Goal: Navigation & Orientation: Find specific page/section

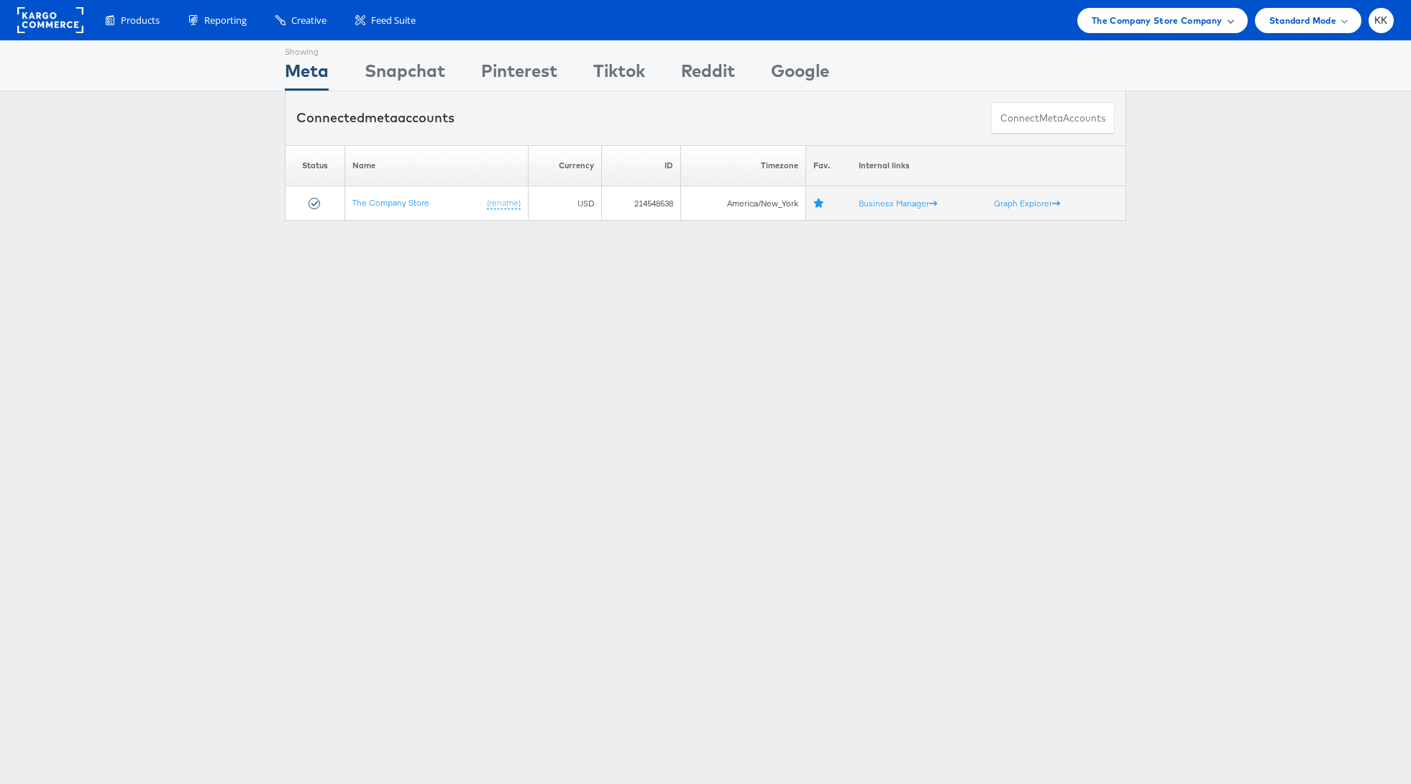
click at [1108, 32] on div "The Company Store Company" at bounding box center [1162, 20] width 170 height 25
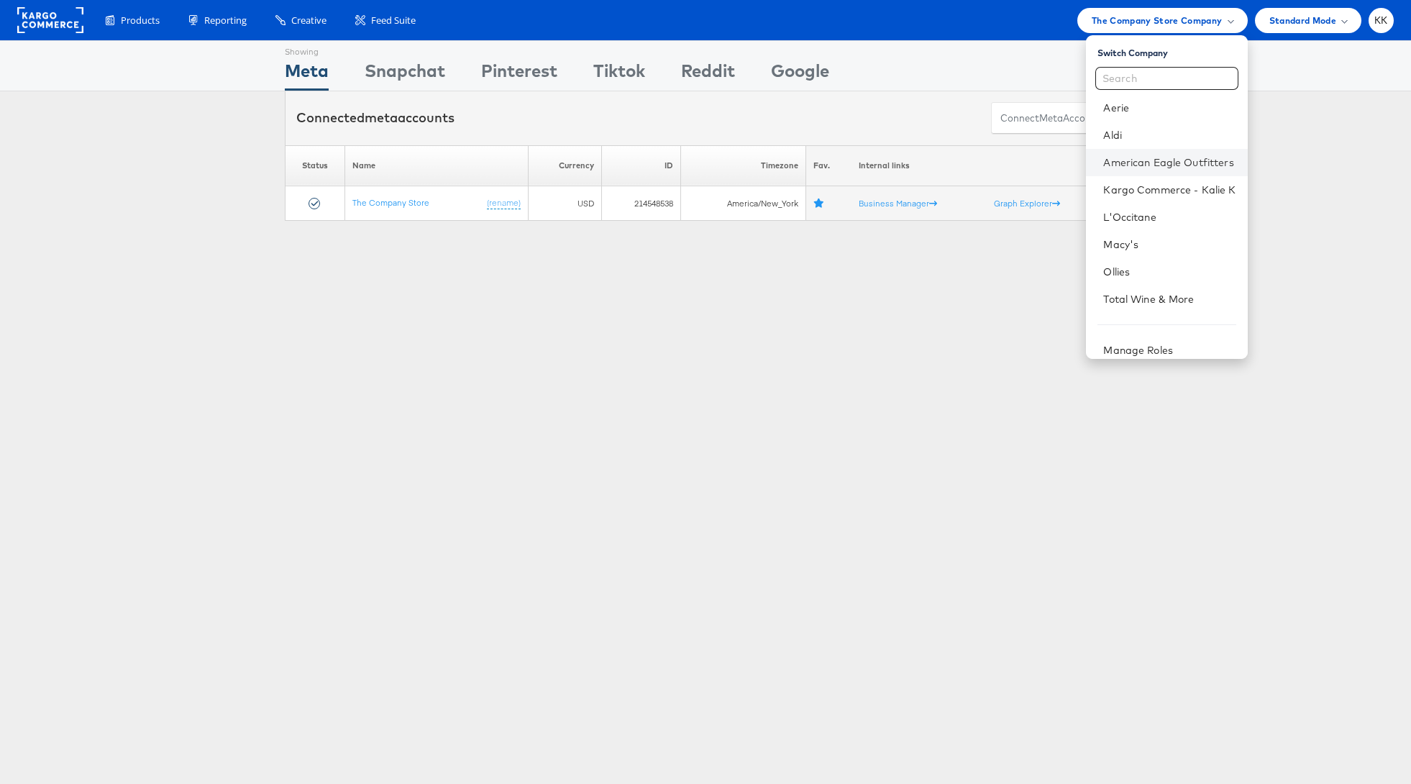
click at [1181, 152] on li "American Eagle Outfitters" at bounding box center [1166, 162] width 161 height 27
click at [1228, 160] on link "American Eagle Outfitters" at bounding box center [1169, 162] width 132 height 14
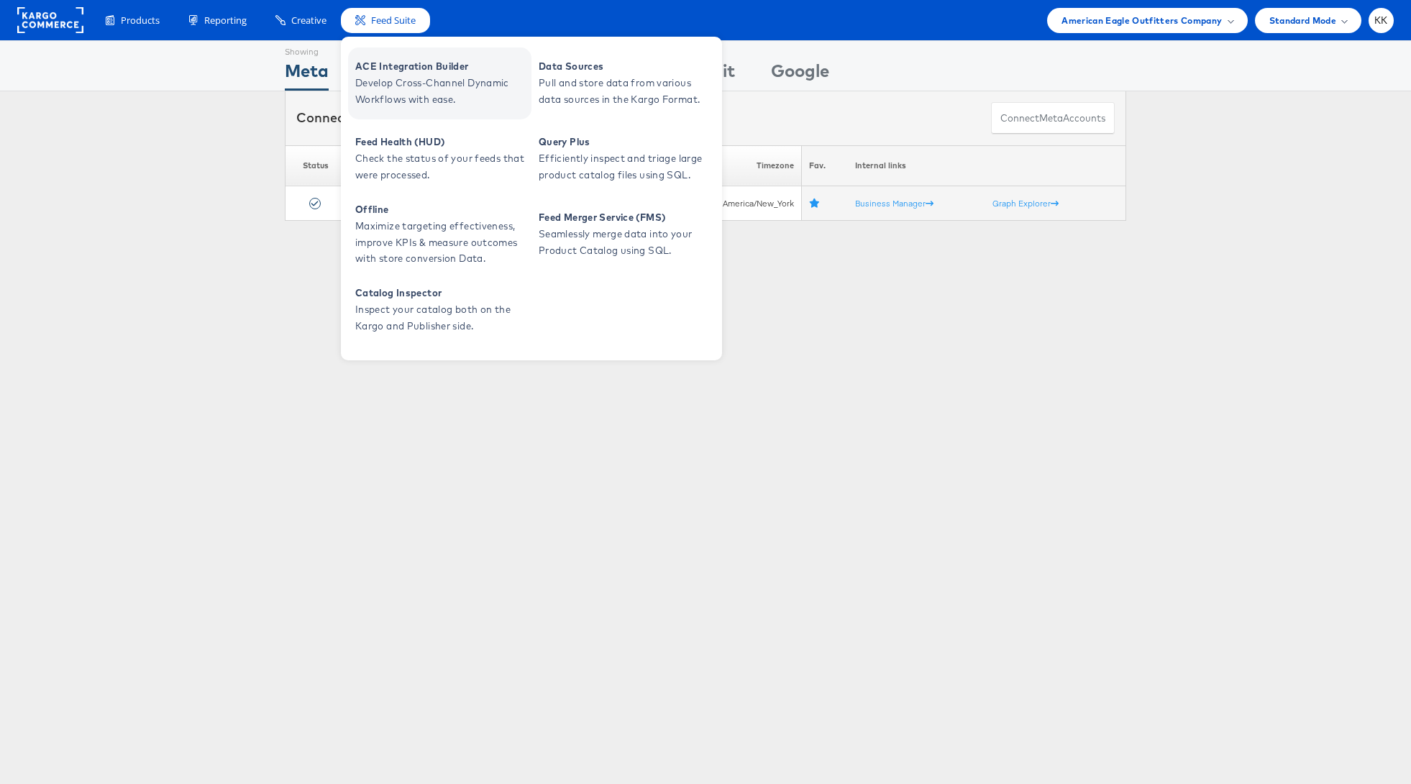
click at [396, 83] on span "Develop Cross-Channel Dynamic Workflows with ease." at bounding box center [441, 91] width 173 height 33
